Goal: Task Accomplishment & Management: Complete application form

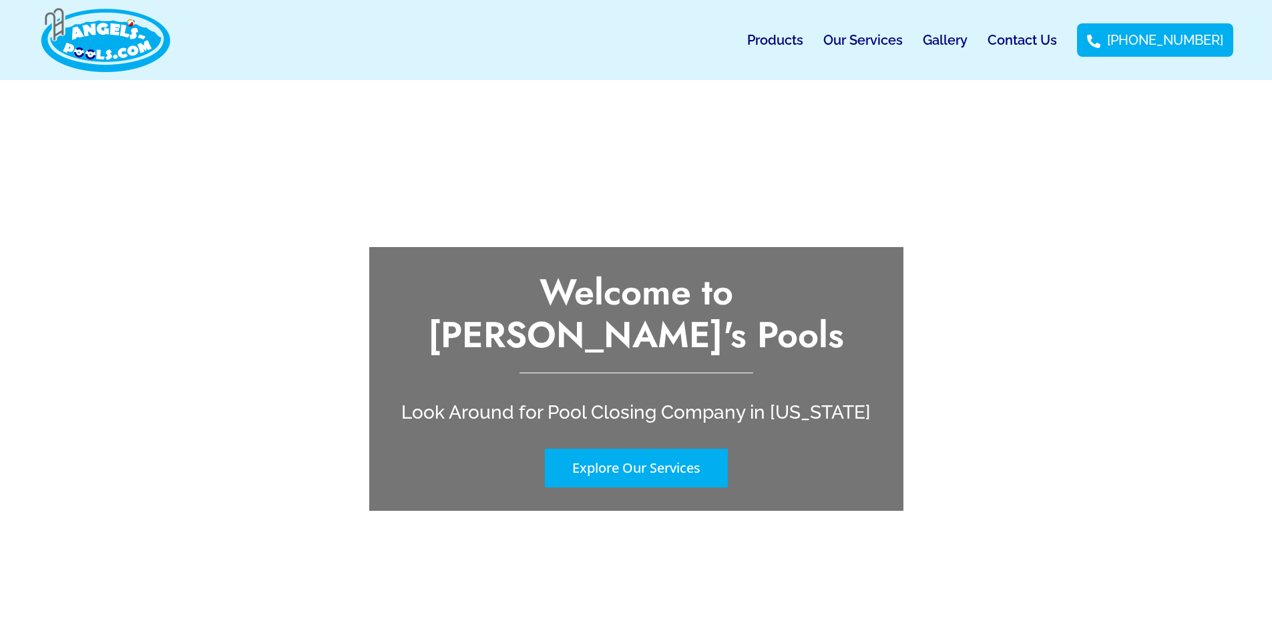
click at [1053, 40] on link "Contact Us" at bounding box center [1021, 40] width 69 height 31
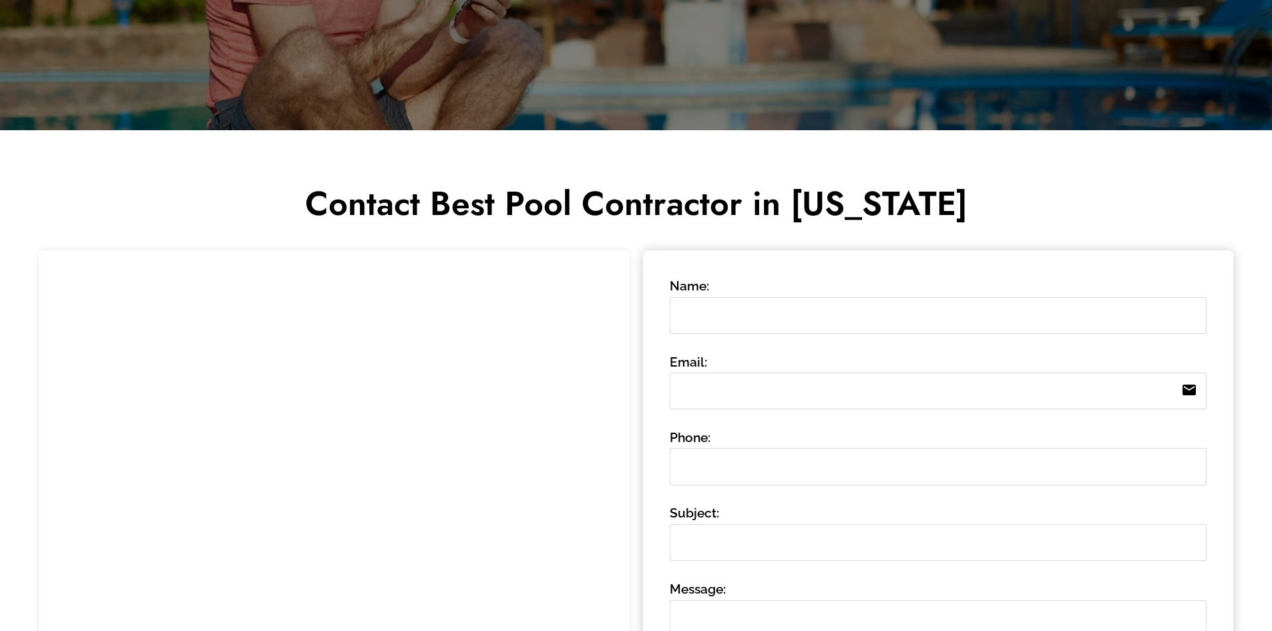
scroll to position [334, 0]
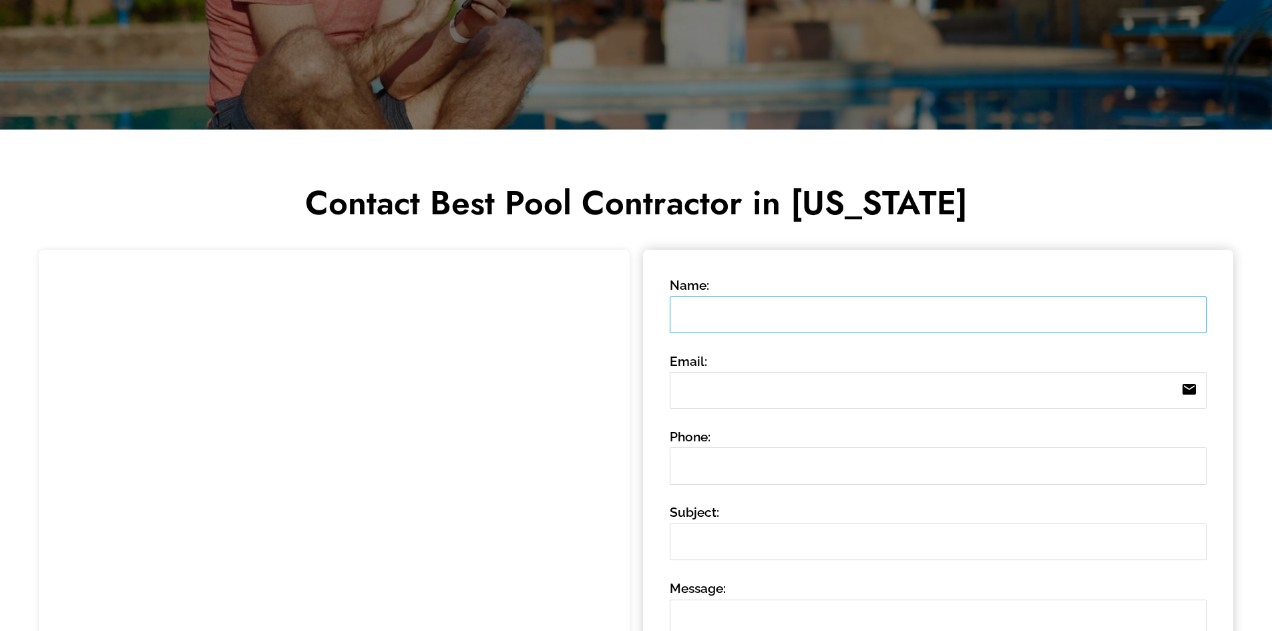
click at [757, 314] on input "Name:" at bounding box center [938, 314] width 537 height 37
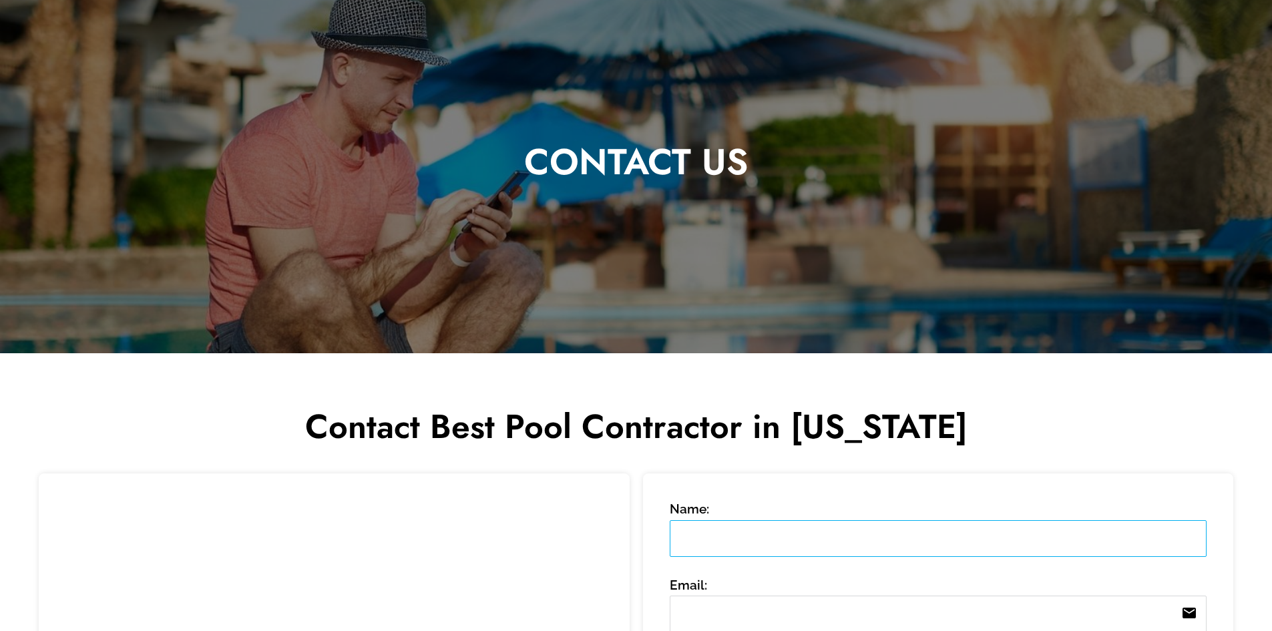
scroll to position [0, 0]
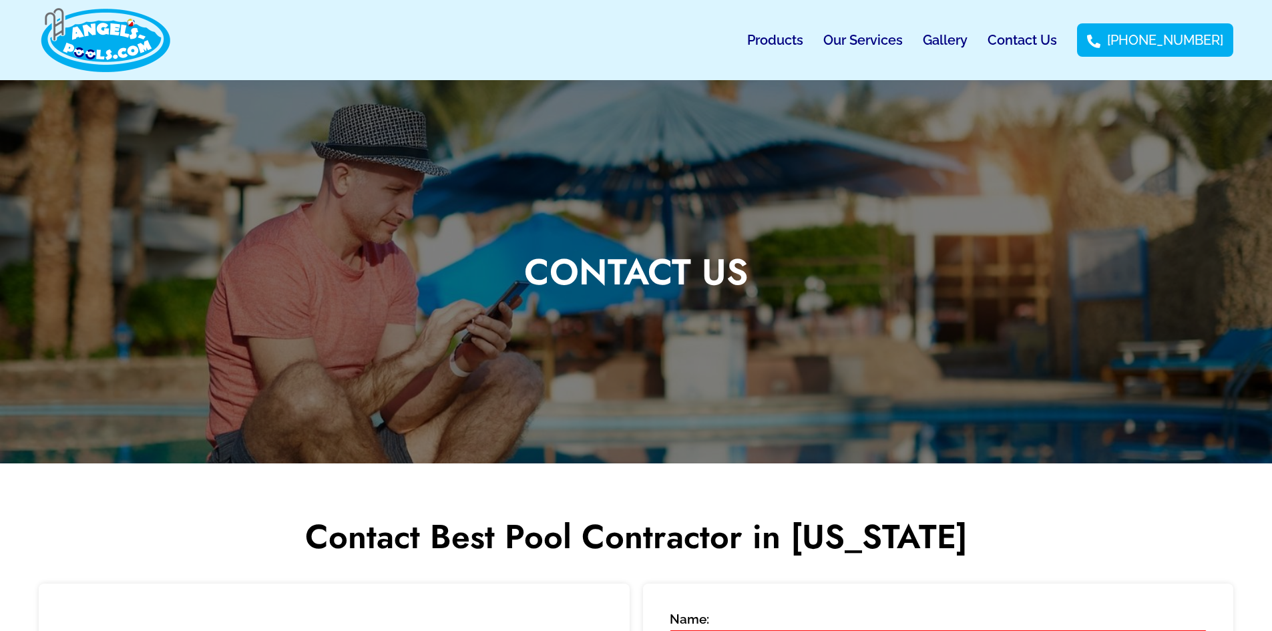
click at [885, 43] on link "Our Services" at bounding box center [862, 40] width 79 height 31
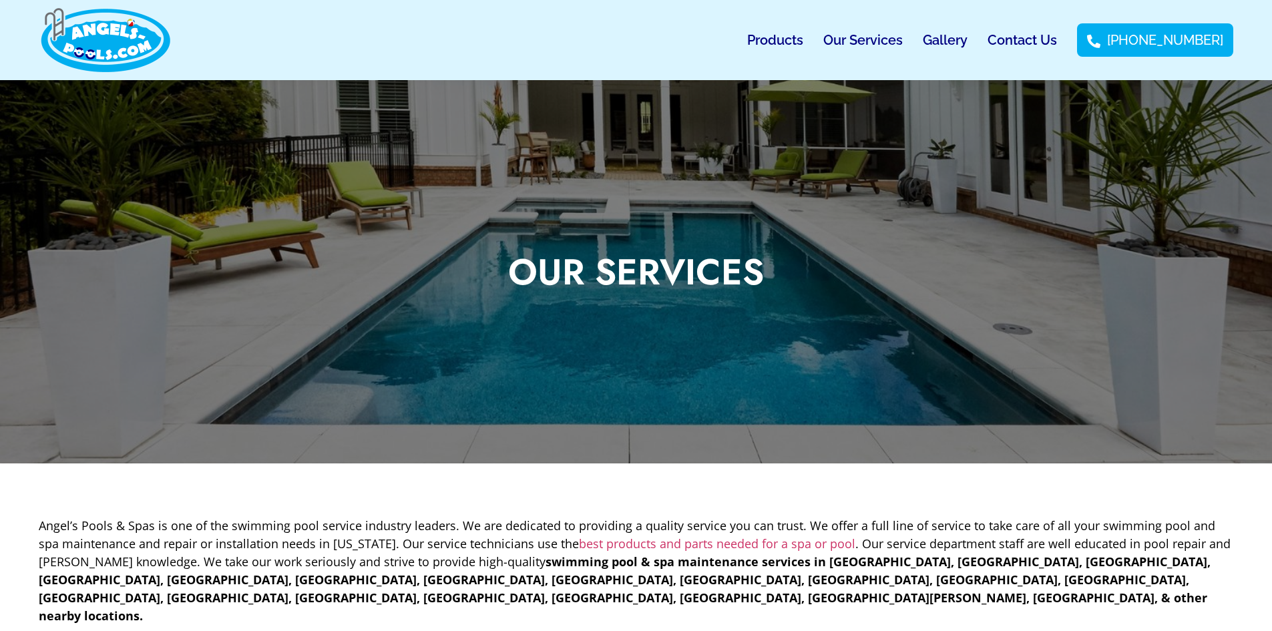
click at [1037, 51] on link "Contact Us" at bounding box center [1021, 40] width 69 height 31
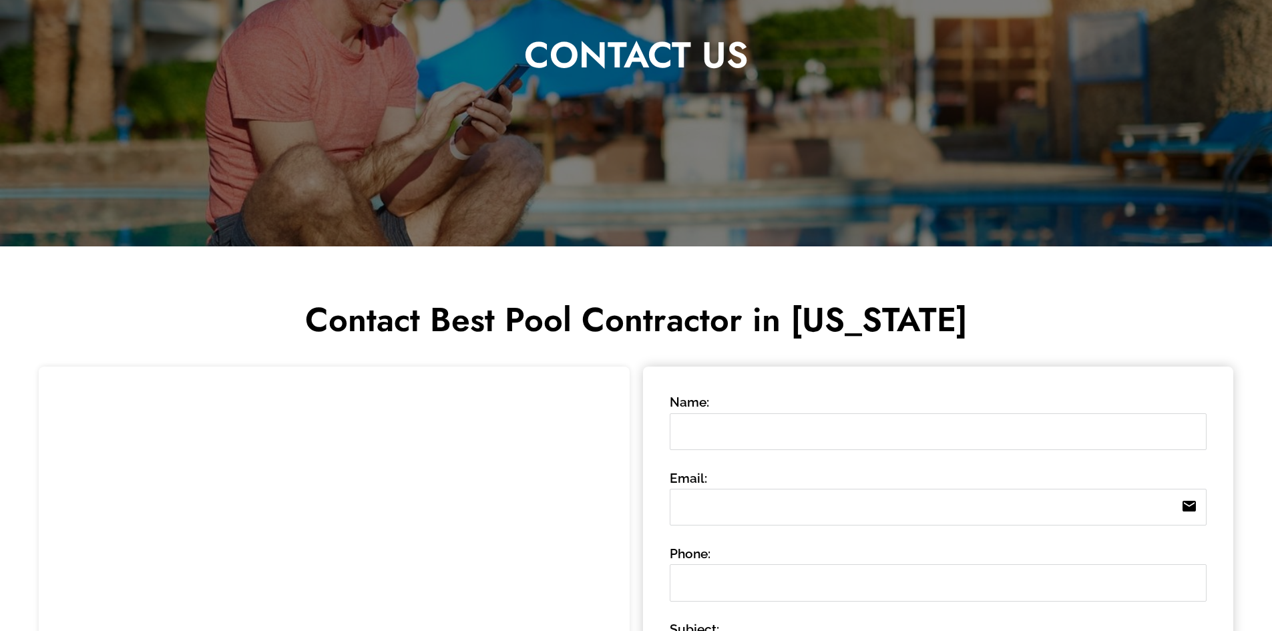
scroll to position [334, 0]
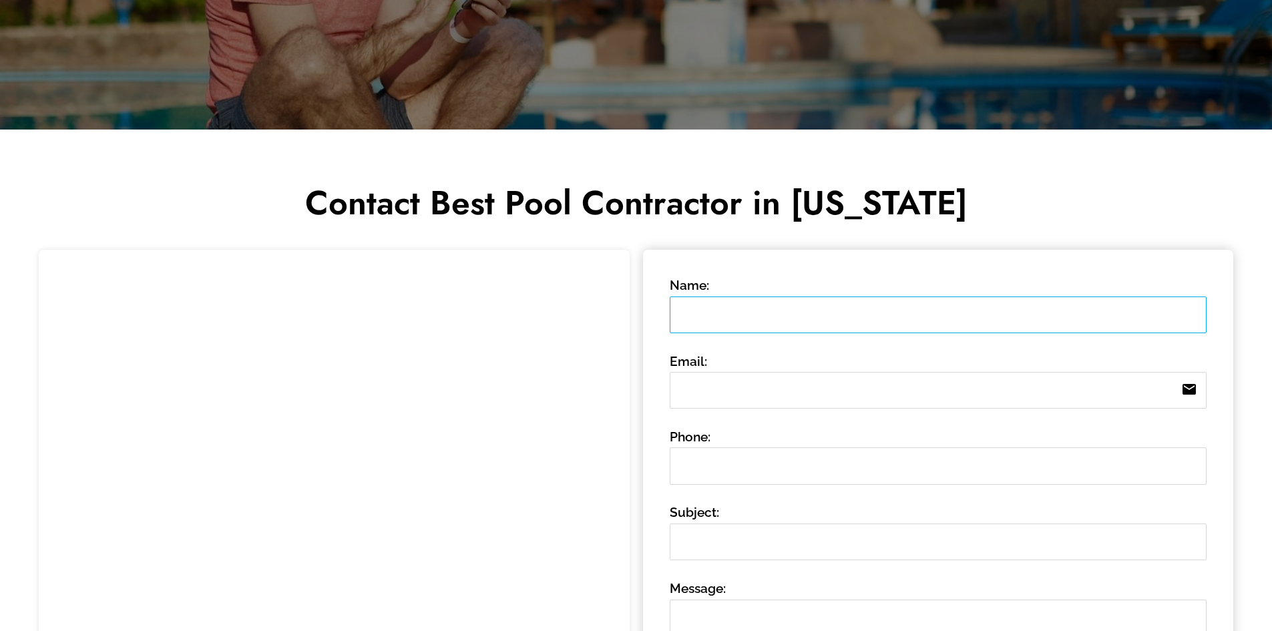
click at [733, 319] on input "Name:" at bounding box center [938, 314] width 537 height 37
type input "[PERSON_NAME]"
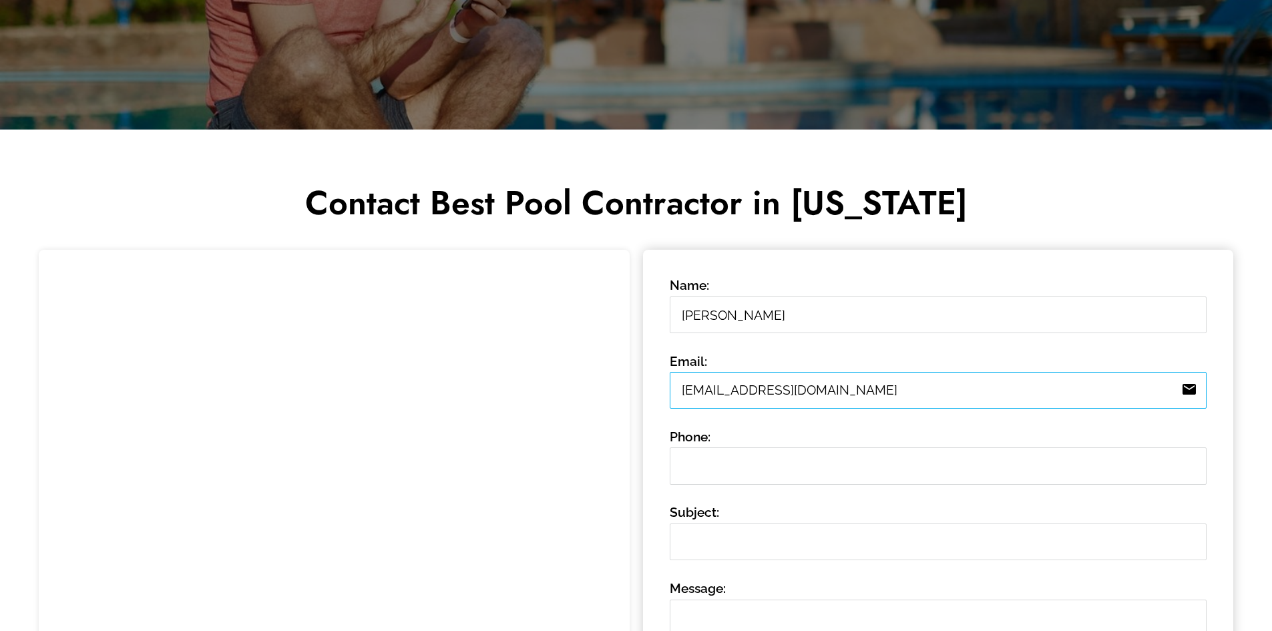
type input "[EMAIL_ADDRESS][DOMAIN_NAME]"
click at [791, 466] on input "[PHONE_NUMBER]" at bounding box center [938, 465] width 537 height 37
drag, startPoint x: 734, startPoint y: 467, endPoint x: 833, endPoint y: 612, distance: 175.4
click at [734, 467] on input "[PHONE_NUMBER]" at bounding box center [938, 465] width 537 height 37
type input "9145578571"
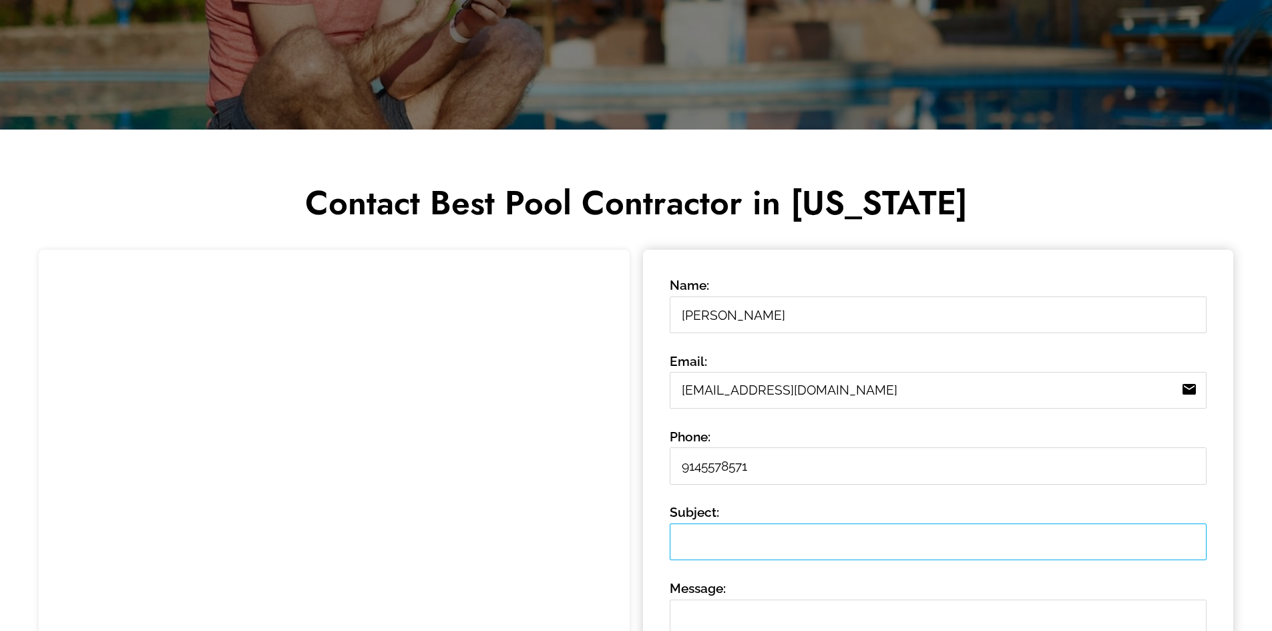
click at [728, 541] on input "Subject:" at bounding box center [938, 541] width 537 height 37
type input "Above-ground pool closing"
type textarea "G"
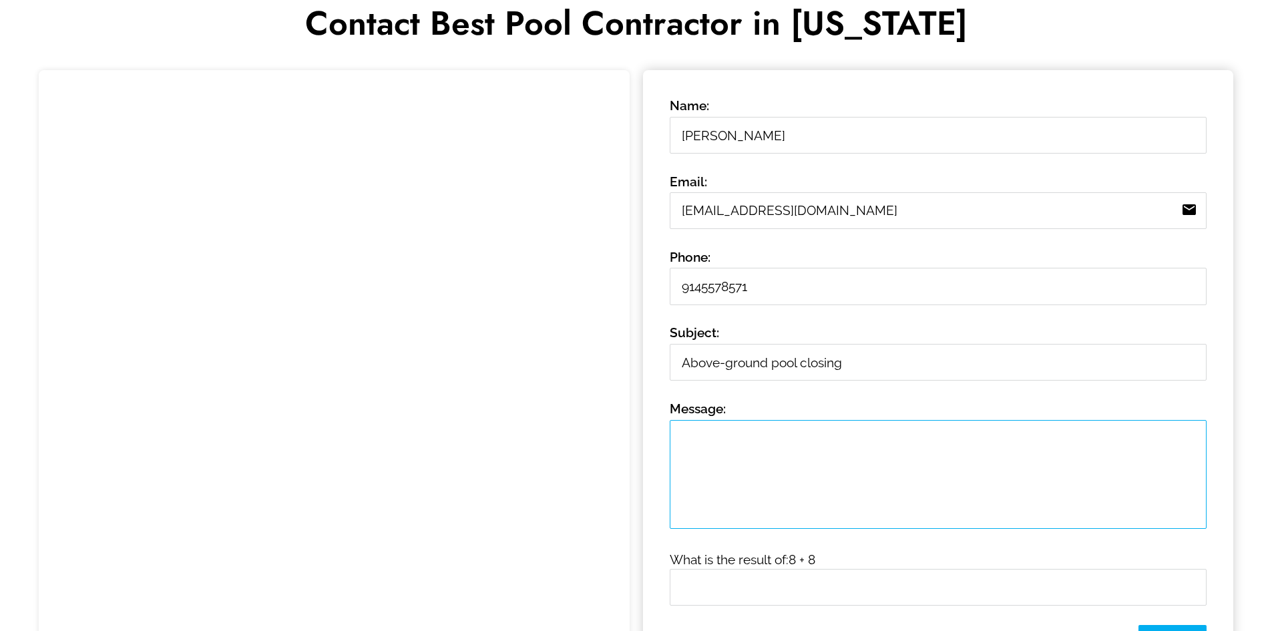
scroll to position [534, 0]
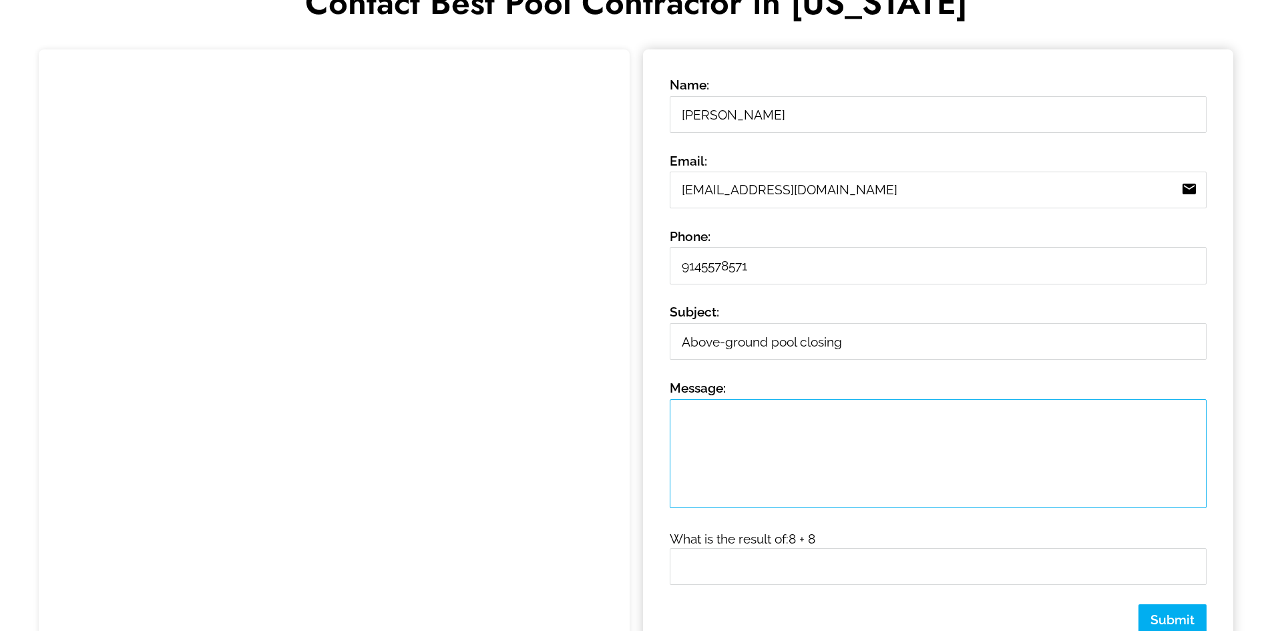
click at [879, 456] on textarea "Message: 0 /" at bounding box center [938, 453] width 537 height 109
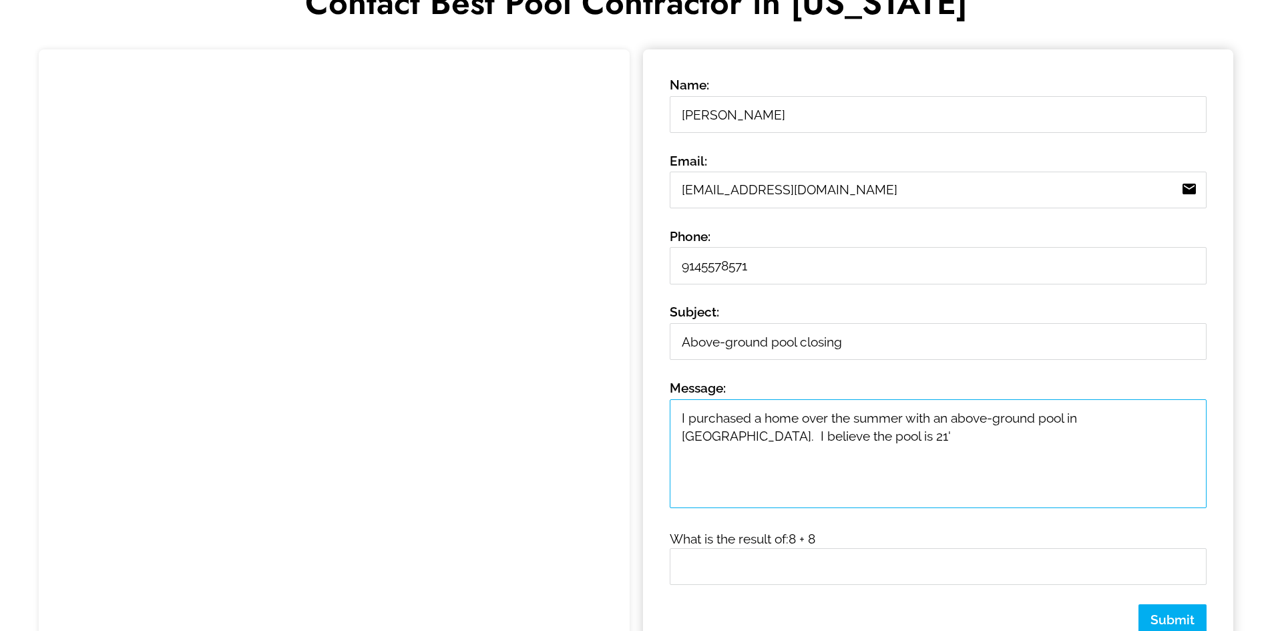
click at [827, 431] on textarea "I purchased a home over the summer with an above-ground pool in [GEOGRAPHIC_DAT…" at bounding box center [938, 453] width 537 height 109
type textarea "I purchased a home over the summer with an above-ground pool in [GEOGRAPHIC_DAT…"
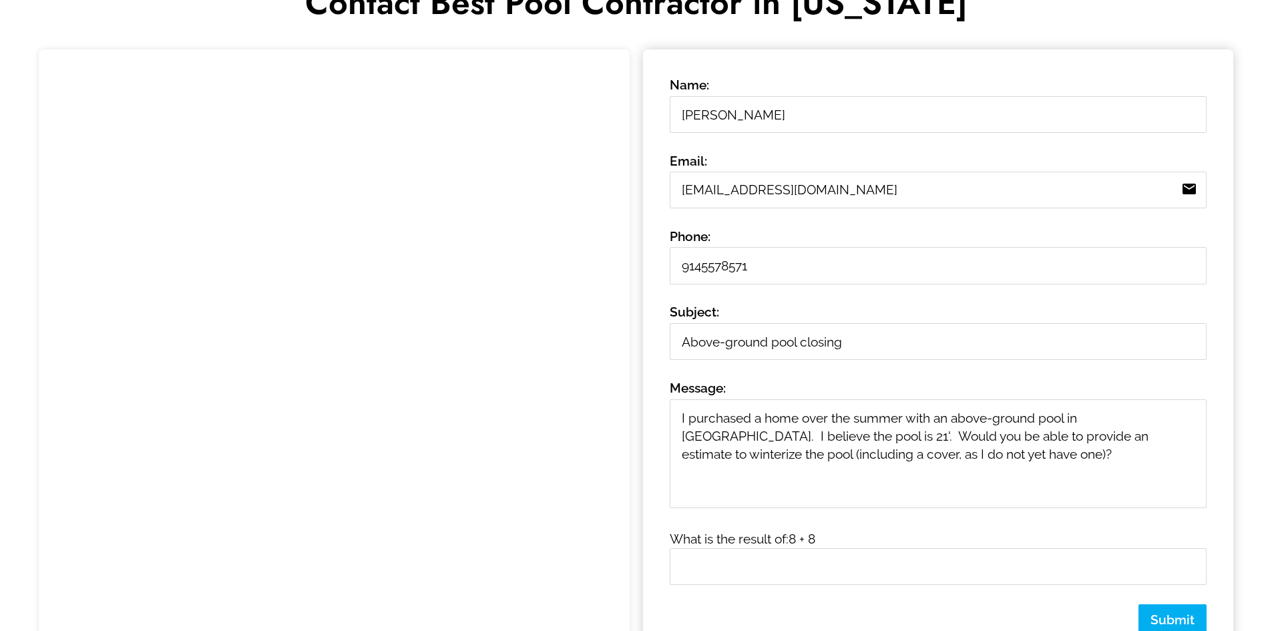
click at [919, 586] on div "What is the result of: 8 + 8" at bounding box center [938, 555] width 576 height 77
click at [957, 578] on input "text" at bounding box center [938, 566] width 537 height 37
type input "16"
click at [1178, 615] on span "Submit" at bounding box center [1172, 619] width 44 height 15
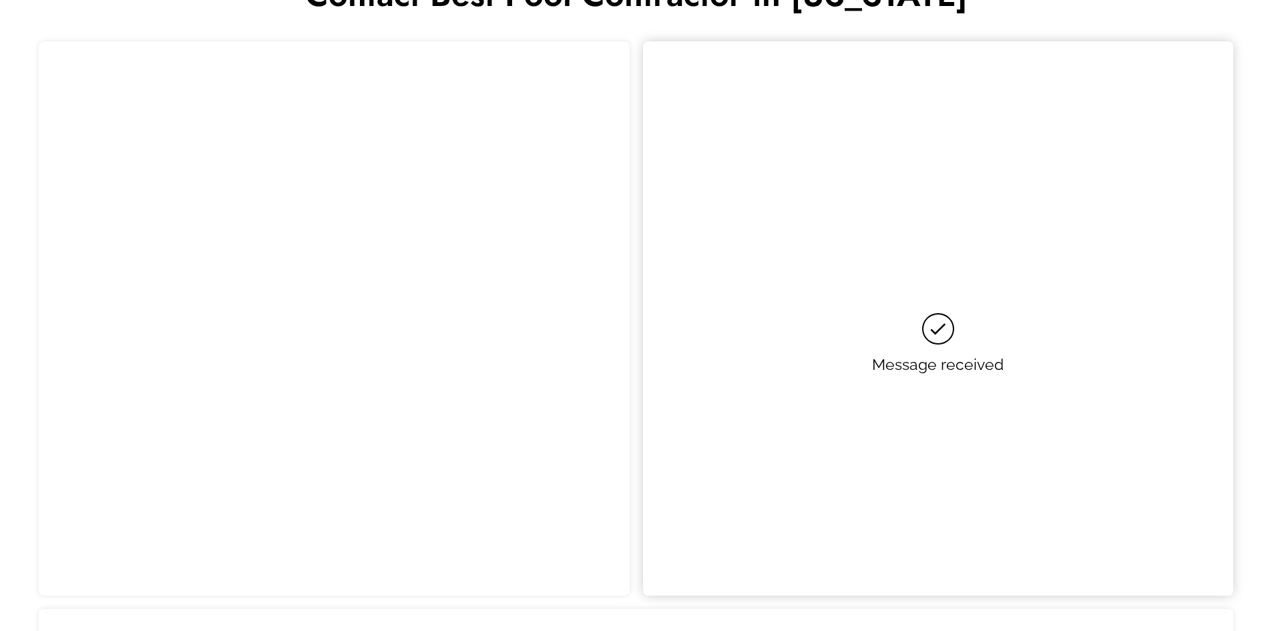
scroll to position [543, 0]
